Goal: Information Seeking & Learning: Learn about a topic

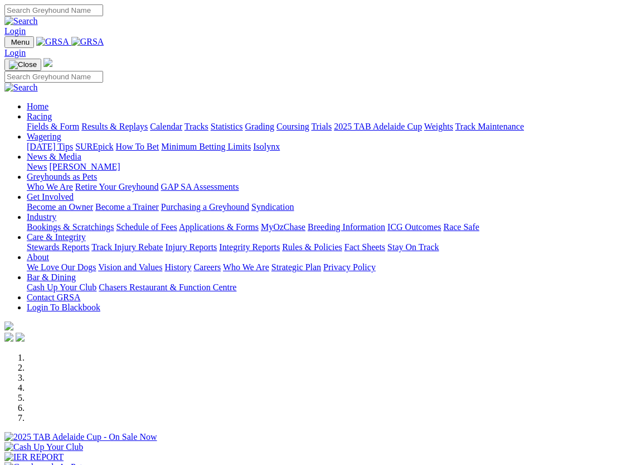
scroll to position [258, 0]
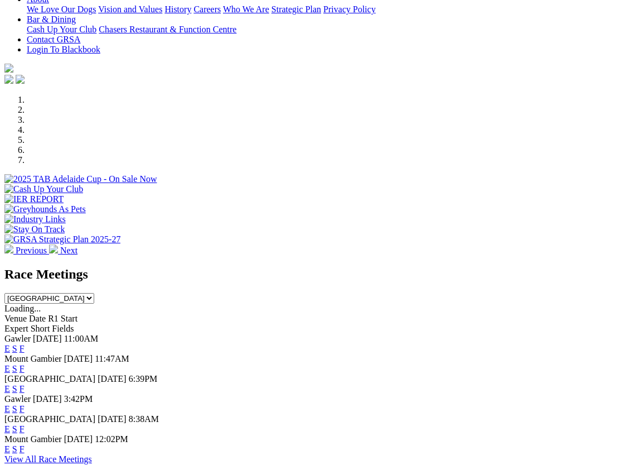
click at [10, 444] on link "E" at bounding box center [7, 448] width 6 height 9
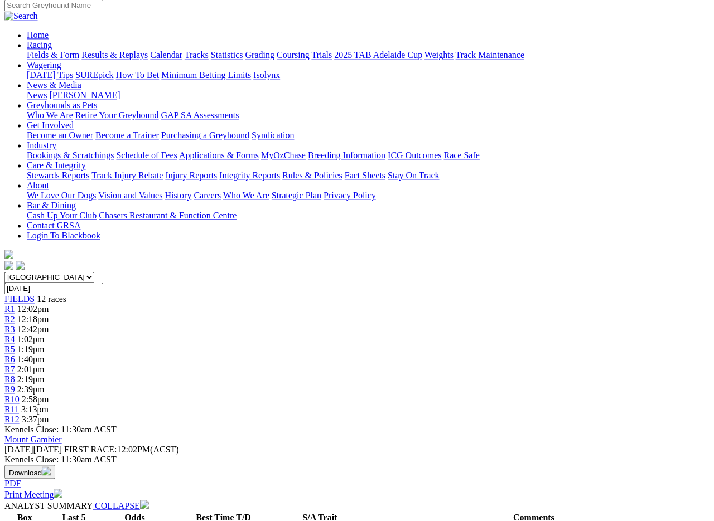
scroll to position [90, 0]
click at [15, 316] on span "R2" at bounding box center [9, 320] width 11 height 9
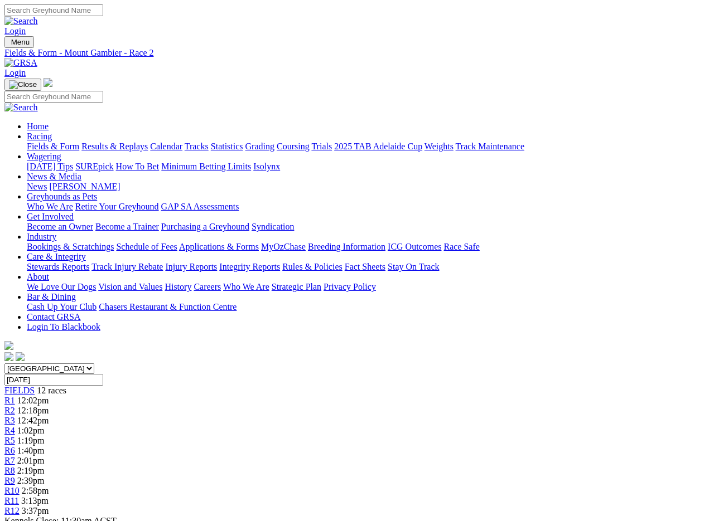
click at [15, 416] on span "R3" at bounding box center [9, 420] width 11 height 9
